Goal: Task Accomplishment & Management: Use online tool/utility

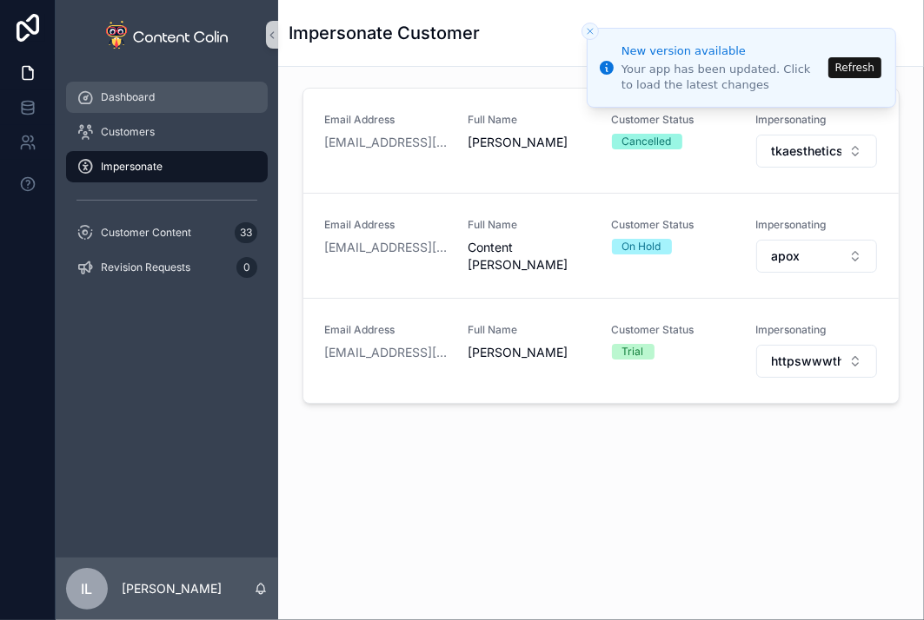
click at [137, 100] on span "Dashboard" at bounding box center [128, 97] width 54 height 14
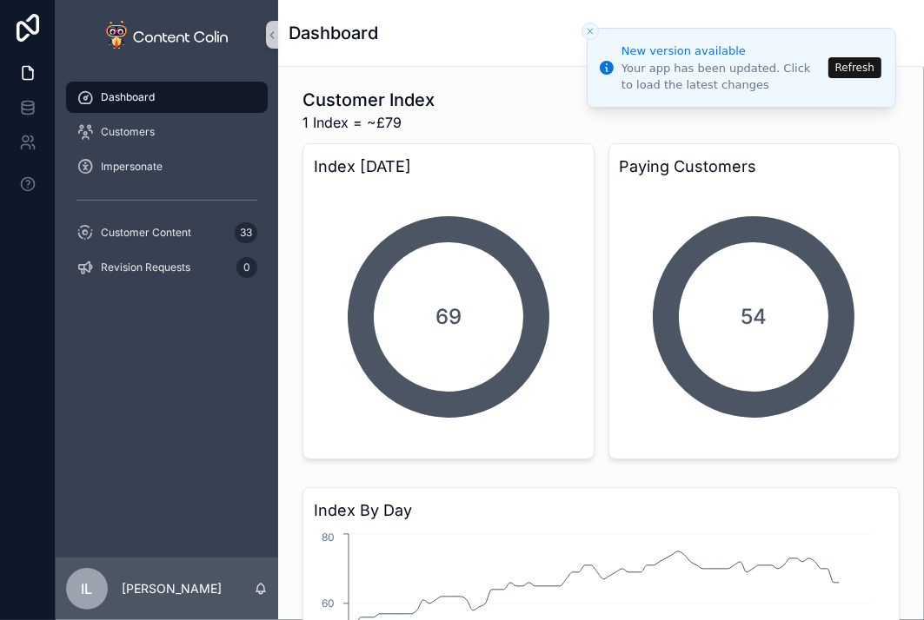
click at [852, 63] on button "Refresh" at bounding box center [854, 67] width 53 height 21
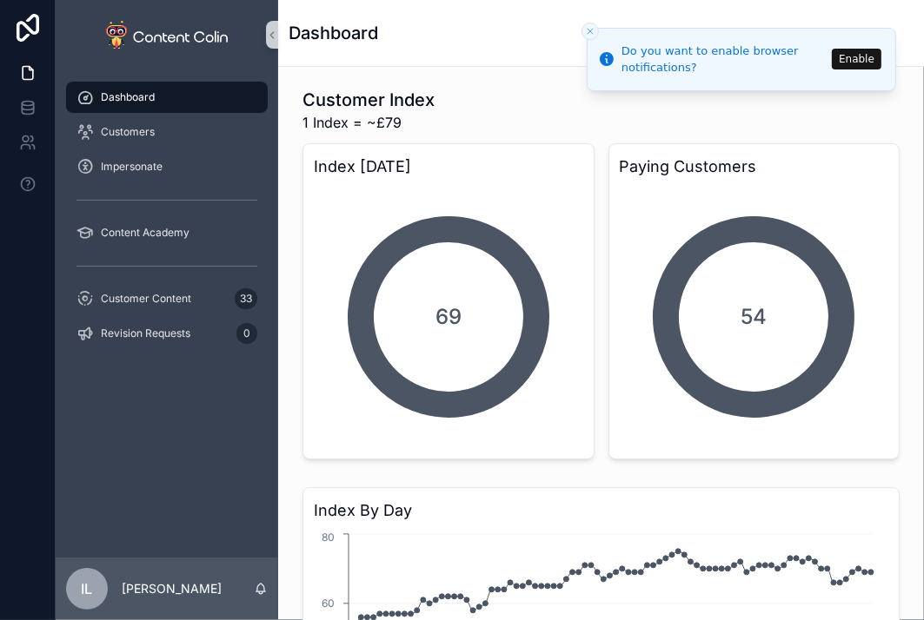
click at [861, 61] on button "Enable" at bounding box center [857, 59] width 50 height 21
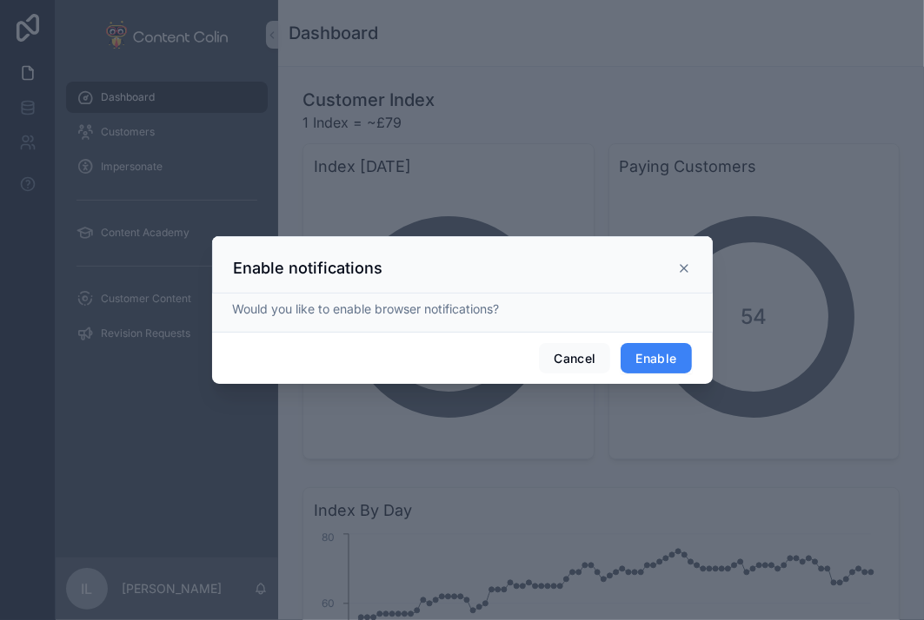
click at [666, 370] on button "Enable" at bounding box center [655, 358] width 70 height 31
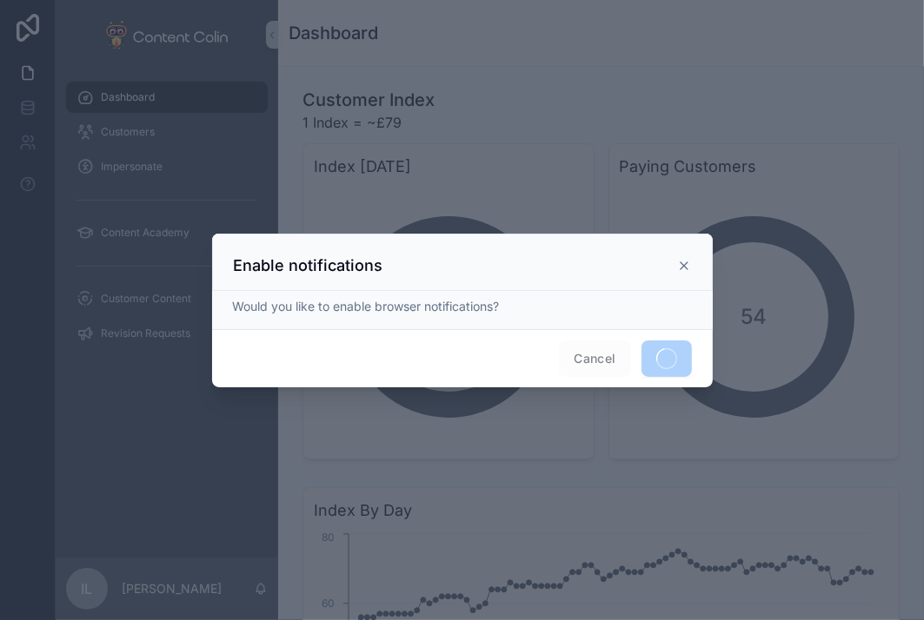
click at [591, 360] on span "Cancel" at bounding box center [594, 359] width 71 height 36
click at [687, 268] on icon at bounding box center [684, 266] width 14 height 14
click at [685, 265] on icon at bounding box center [684, 266] width 14 height 14
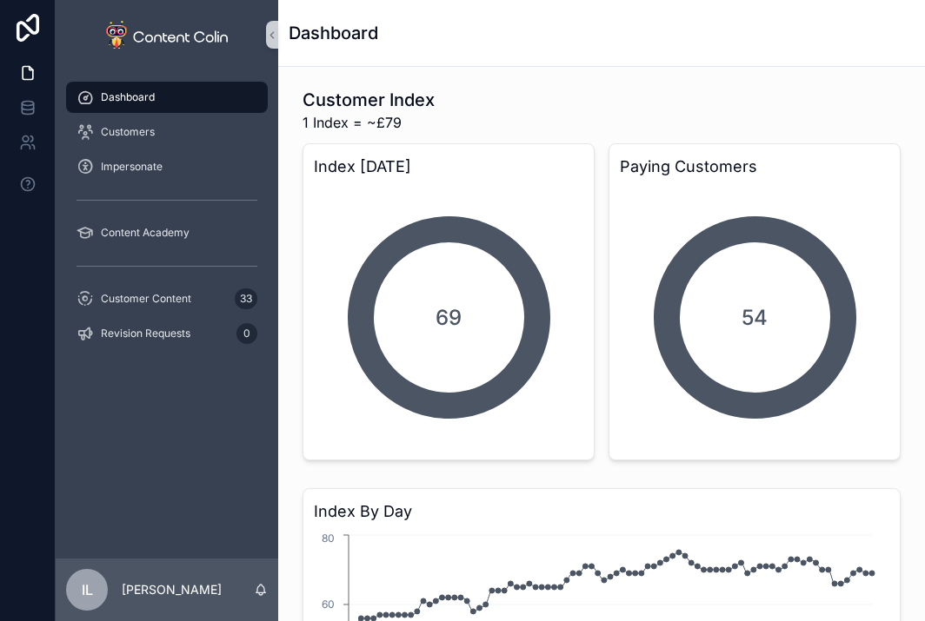
scroll to position [87, 0]
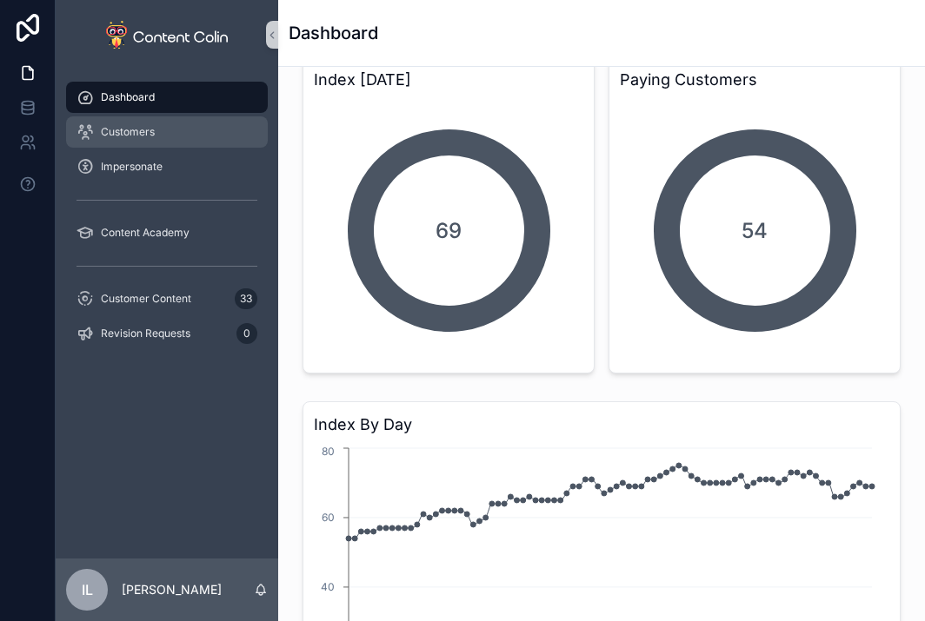
click at [144, 138] on span "Customers" at bounding box center [128, 132] width 54 height 14
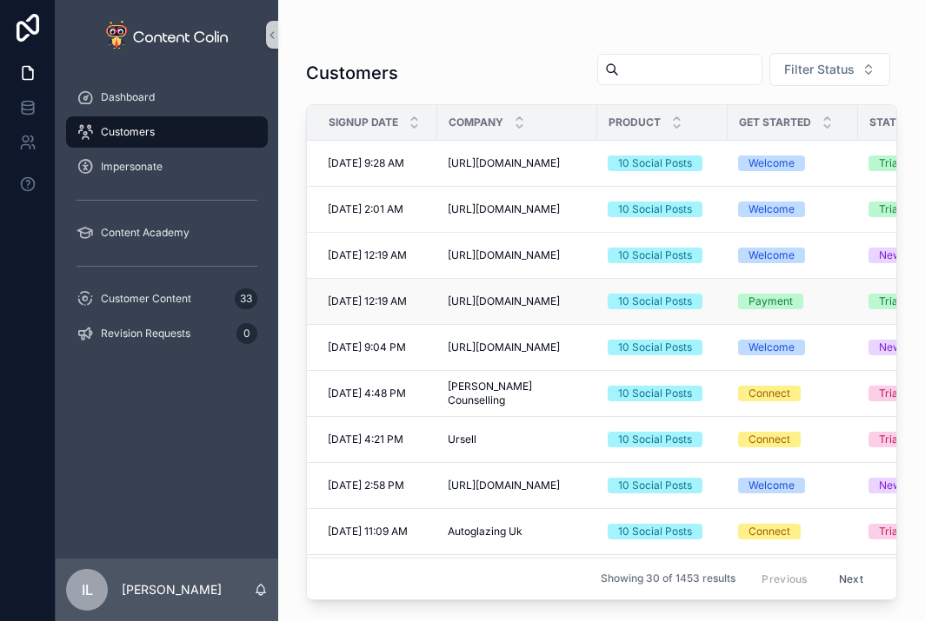
drag, startPoint x: 580, startPoint y: 297, endPoint x: 513, endPoint y: 297, distance: 67.8
click at [513, 297] on span "[URL][DOMAIN_NAME]" at bounding box center [503, 302] width 112 height 14
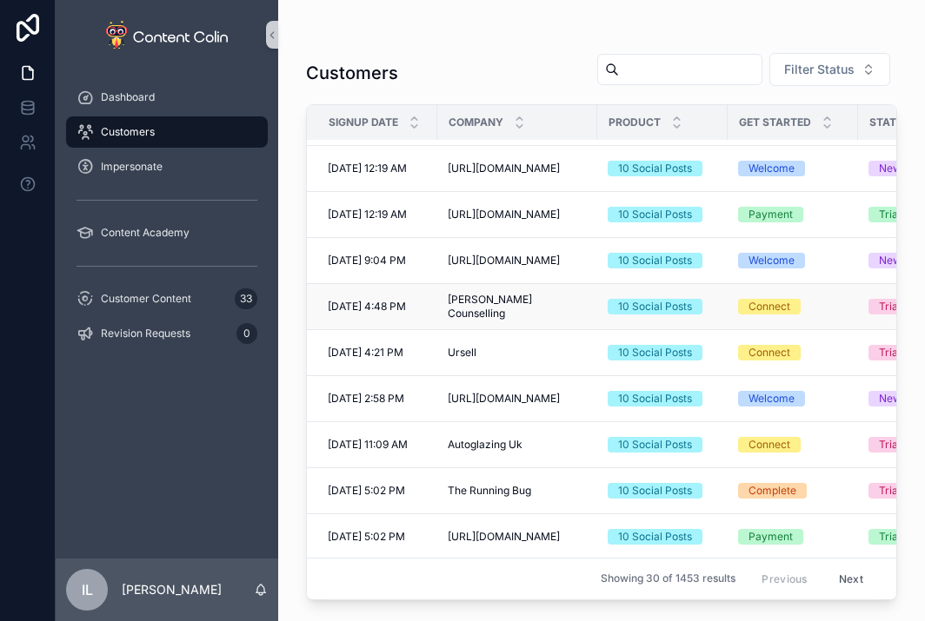
scroll to position [174, 0]
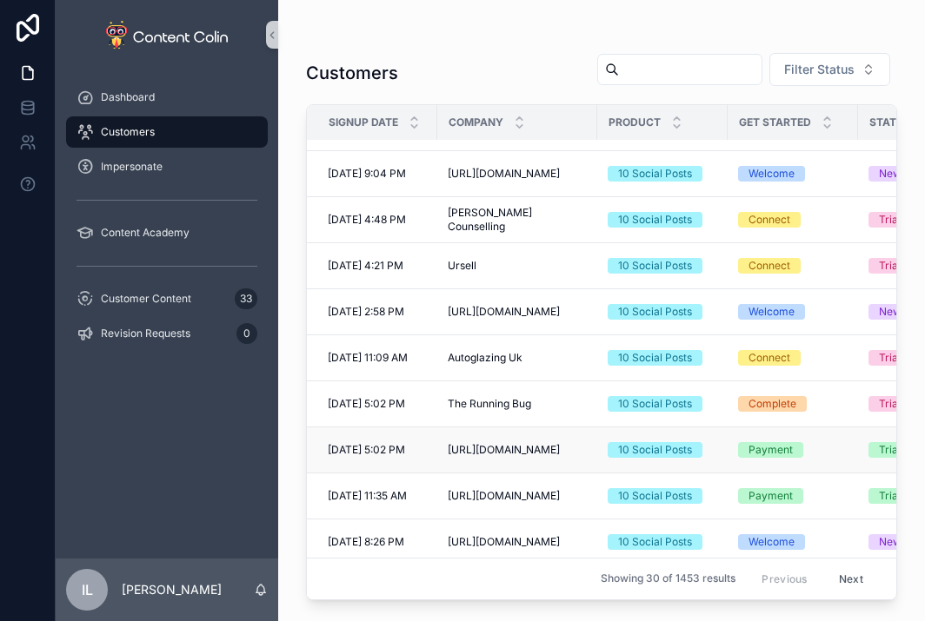
drag, startPoint x: 499, startPoint y: 454, endPoint x: 512, endPoint y: 437, distance: 21.0
click at [512, 443] on span "https://www.greatparkhomecare.com" at bounding box center [503, 450] width 112 height 14
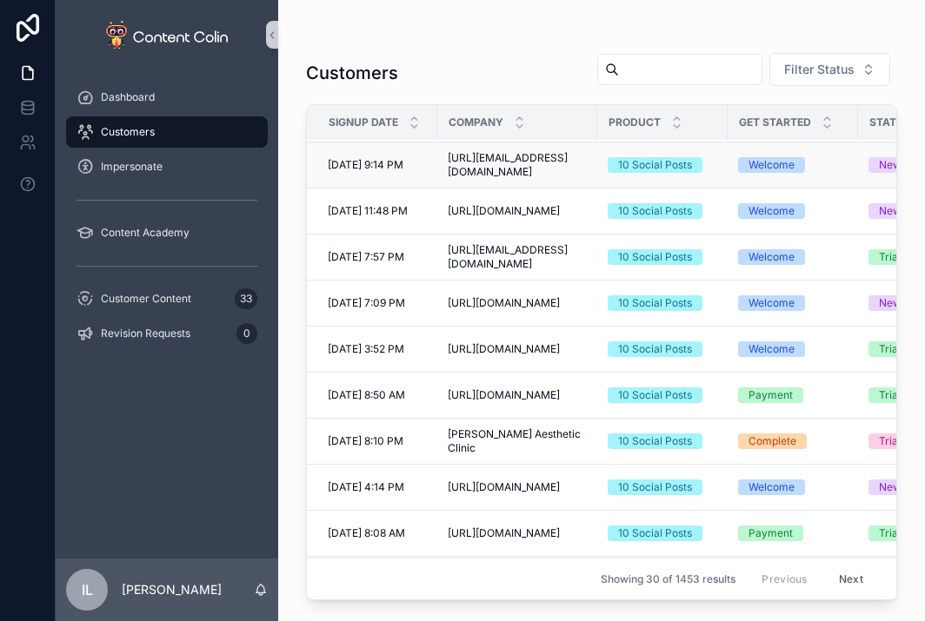
scroll to position [957, 0]
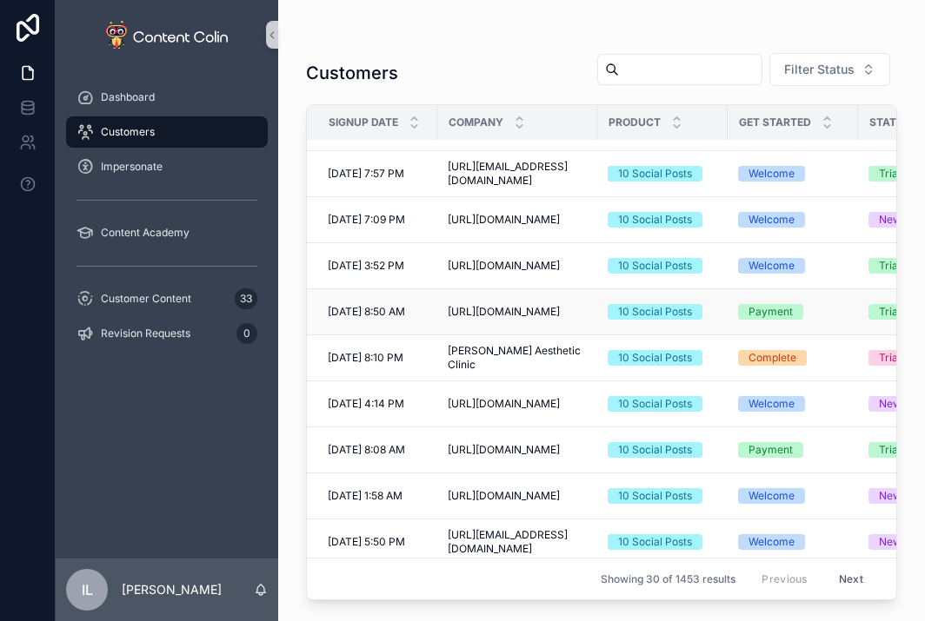
drag, startPoint x: 561, startPoint y: 303, endPoint x: 484, endPoint y: 305, distance: 77.4
click at [484, 305] on div "https://chill-thrill.co.uk https://chill-thrill.co.uk" at bounding box center [516, 312] width 139 height 14
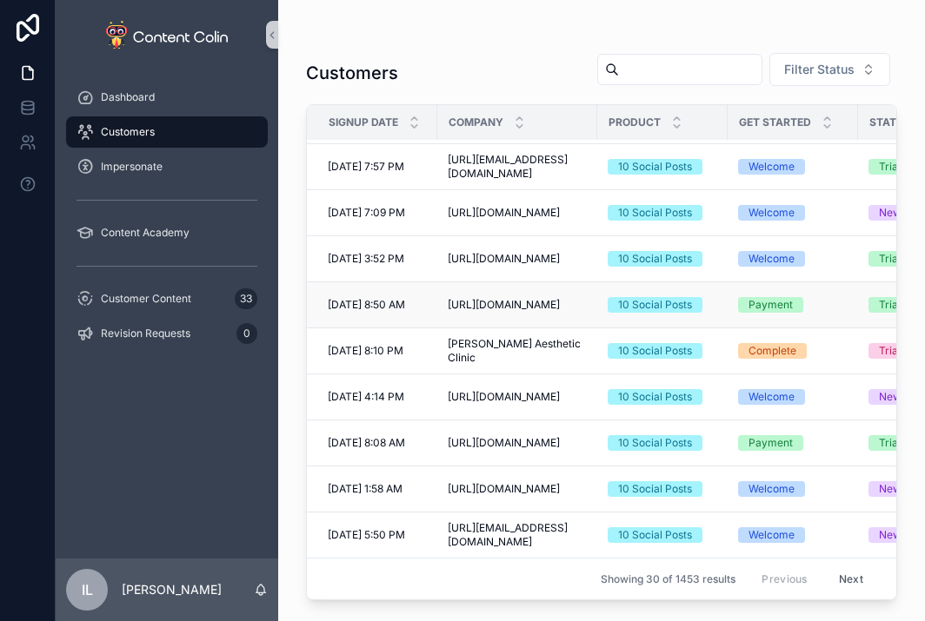
scroll to position [971, 0]
click at [832, 571] on button "Next" at bounding box center [850, 579] width 49 height 27
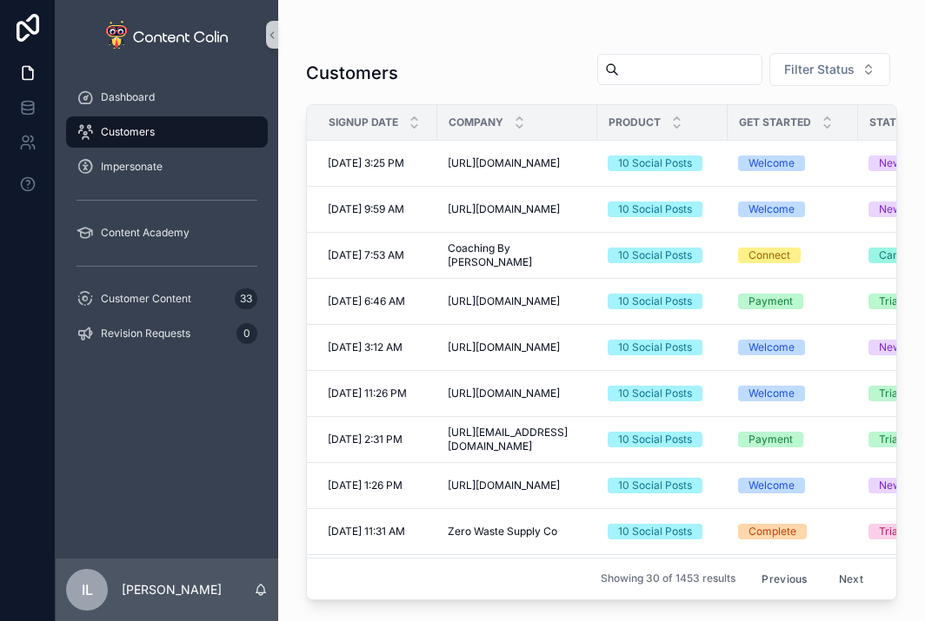
click at [841, 566] on button "Next" at bounding box center [850, 579] width 49 height 27
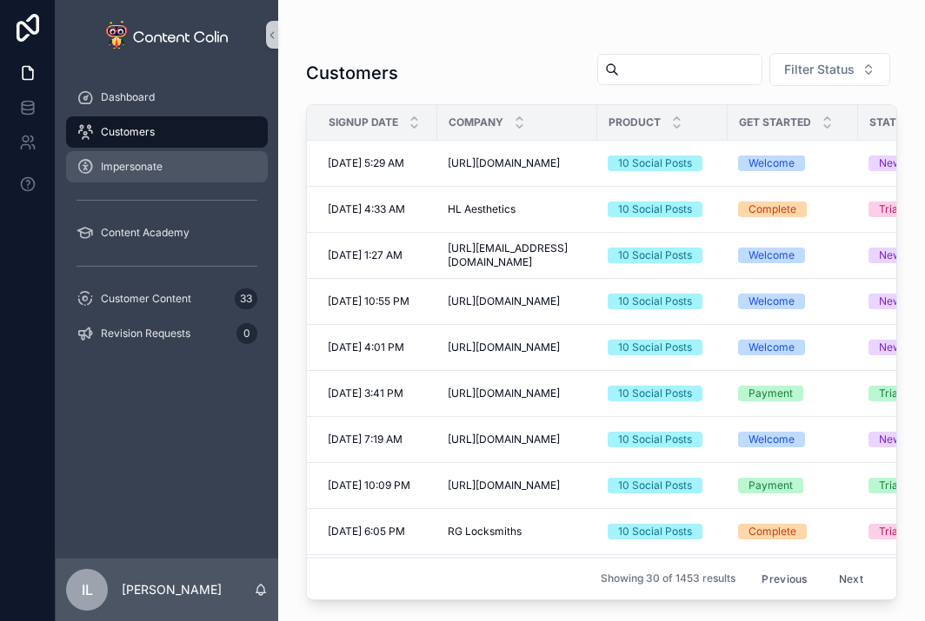
click at [169, 176] on div "Impersonate" at bounding box center [166, 167] width 181 height 28
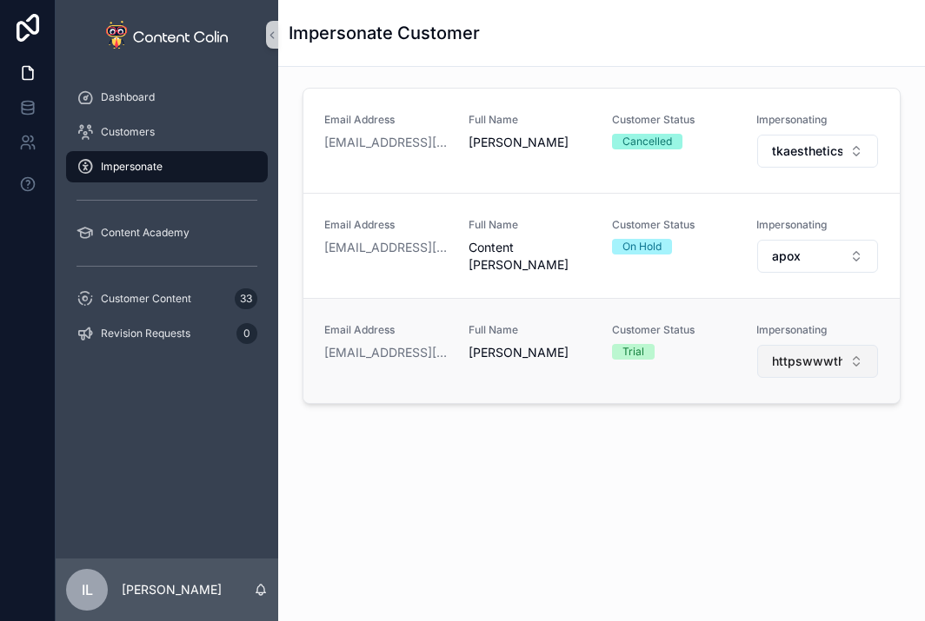
click at [795, 373] on button "httpswwwtheholidaycottagecollectioncom" at bounding box center [818, 361] width 122 height 33
type input "******"
click at [809, 426] on div "tapure" at bounding box center [816, 430] width 209 height 28
click at [792, 361] on span "tapure" at bounding box center [790, 361] width 37 height 17
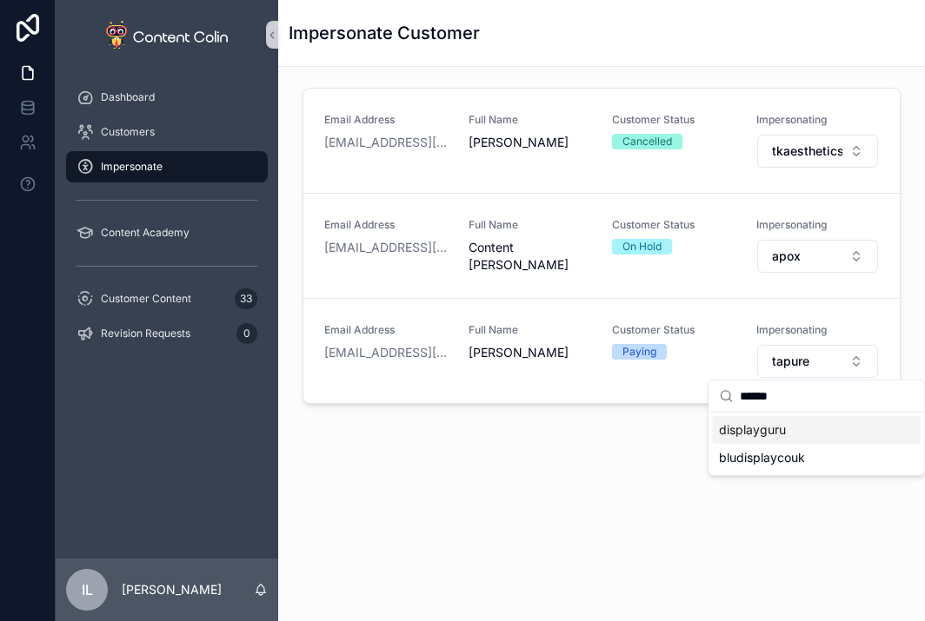
type input "******"
click at [785, 437] on div "displayguru" at bounding box center [816, 430] width 209 height 28
click at [757, 461] on div "Email Address antonychesworth@contentcolin.com Full Name Antony Chesworth Custo…" at bounding box center [601, 298] width 646 height 462
click at [806, 365] on span "displayguru" at bounding box center [807, 361] width 70 height 17
click at [542, 462] on div "Email Address antonychesworth@contentcolin.com Full Name Antony Chesworth Custo…" at bounding box center [601, 298] width 646 height 462
